Goal: Task Accomplishment & Management: Manage account settings

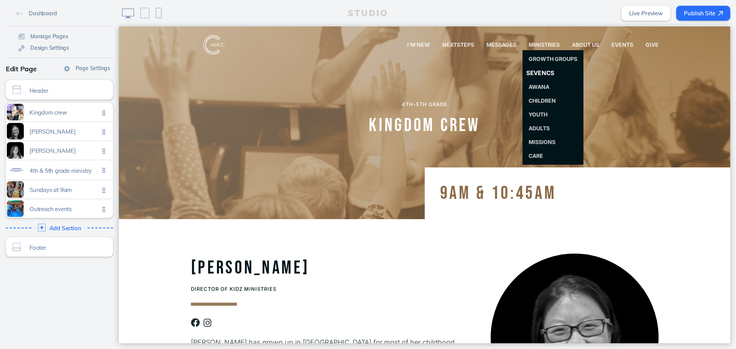
click at [528, 71] on span "SevenCs" at bounding box center [540, 72] width 28 height 7
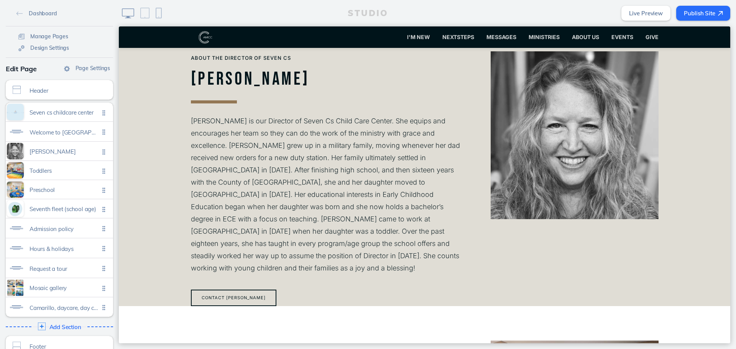
scroll to position [460, 0]
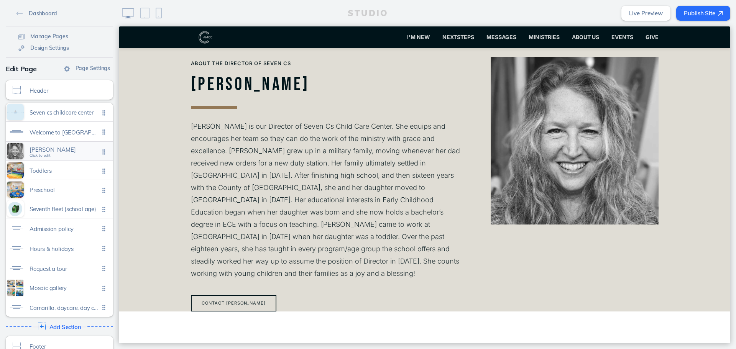
click at [64, 146] on div "[PERSON_NAME] Click to edit" at bounding box center [59, 151] width 107 height 19
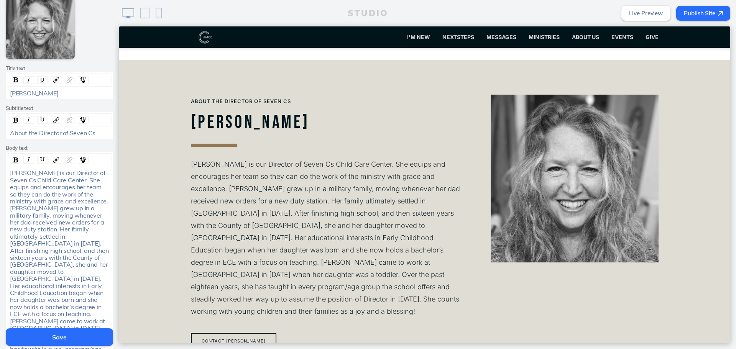
scroll to position [268, 0]
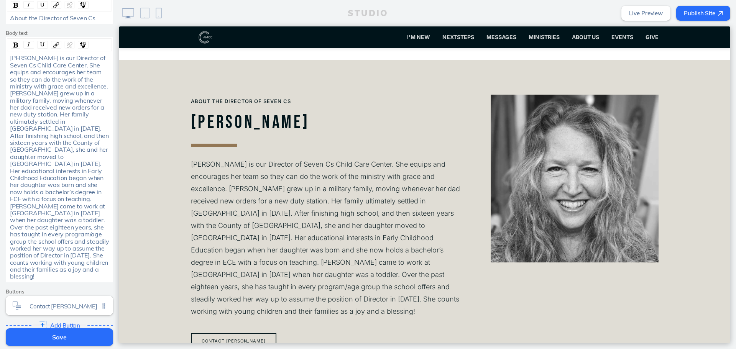
click at [86, 254] on div "[PERSON_NAME] is our Director of Seven Cs Child Care Center. She equips and enc…" at bounding box center [59, 167] width 99 height 226
click at [79, 41] on div "rdw-icons-control" at bounding box center [83, 45] width 11 height 8
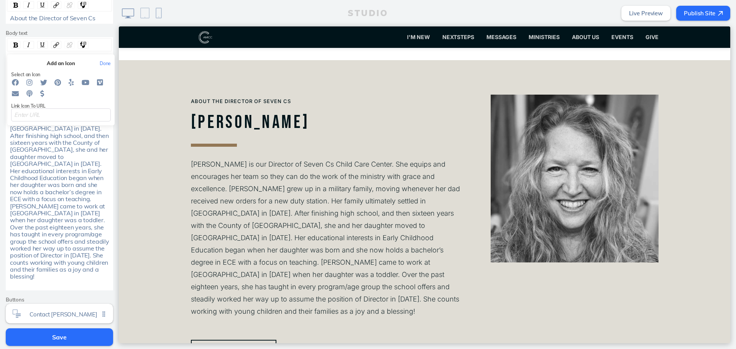
click at [12, 84] on icon "" at bounding box center [15, 82] width 7 height 7
click at [77, 120] on input "rdw-icons-control" at bounding box center [61, 114] width 100 height 13
paste input "[URL][DOMAIN_NAME]"
type input "[URL][DOMAIN_NAME]"
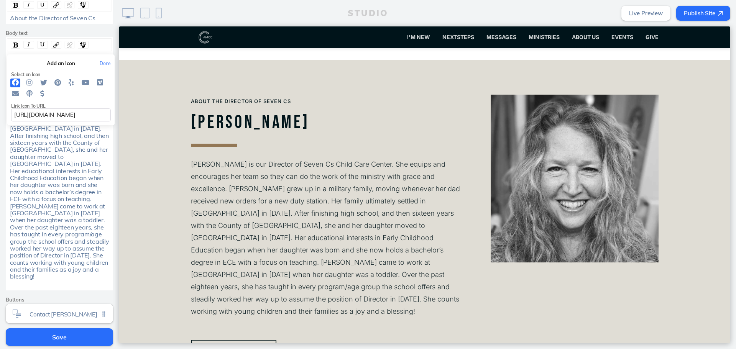
click at [105, 65] on button "Done" at bounding box center [105, 63] width 19 height 5
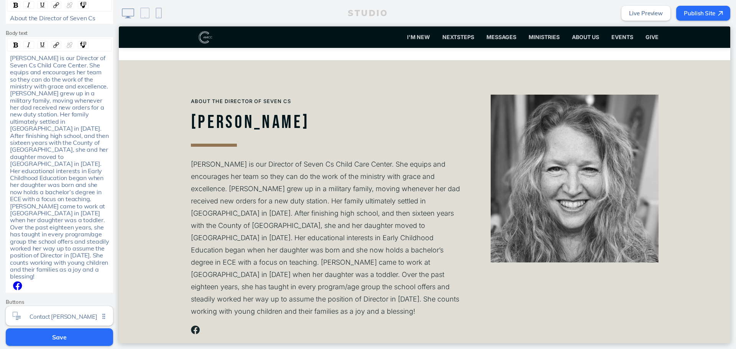
click at [64, 281] on div " i ​" at bounding box center [59, 285] width 99 height 9
click at [79, 41] on div "rdw-icons-control" at bounding box center [83, 45] width 11 height 8
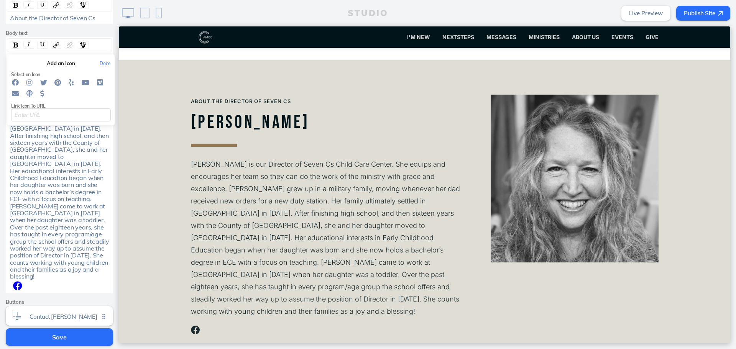
click at [29, 82] on icon "" at bounding box center [29, 82] width 6 height 7
click at [33, 114] on input "rdw-icons-control" at bounding box center [61, 114] width 100 height 13
paste input "[URL][DOMAIN_NAME]"
type input "[URL][DOMAIN_NAME]"
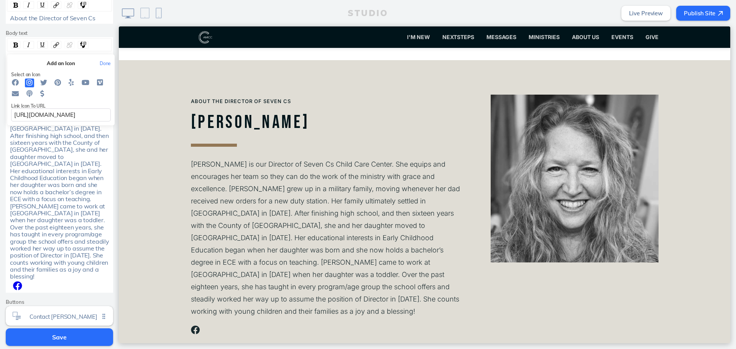
click at [105, 62] on button "Done" at bounding box center [105, 63] width 19 height 5
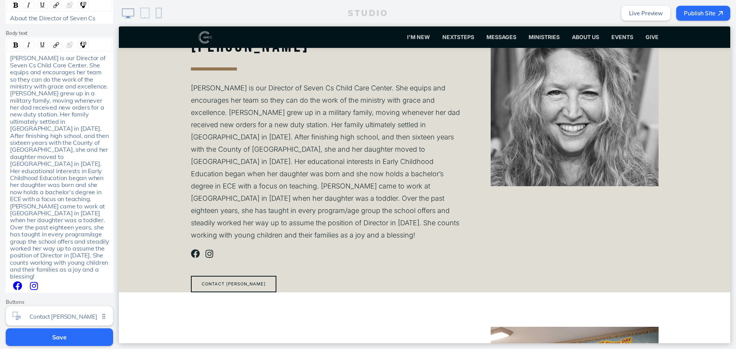
scroll to position [537, 0]
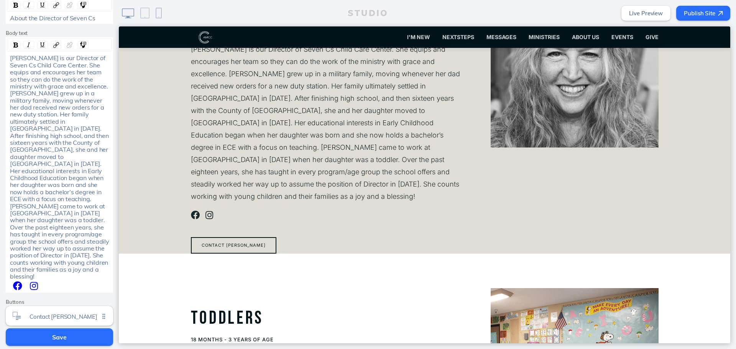
click at [41, 281] on div " i ​  i ​" at bounding box center [59, 285] width 99 height 9
click at [33, 331] on button "Save" at bounding box center [59, 337] width 107 height 18
